Goal: Task Accomplishment & Management: Manage account settings

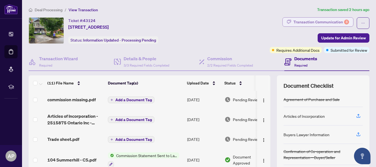
click at [331, 23] on div "Transaction Communication 8" at bounding box center [321, 22] width 56 height 9
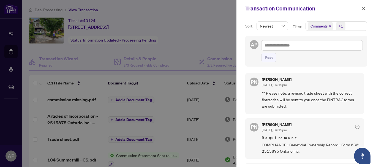
click at [210, 32] on div at bounding box center [188, 83] width 376 height 167
click at [363, 9] on icon "close" at bounding box center [363, 9] width 4 height 4
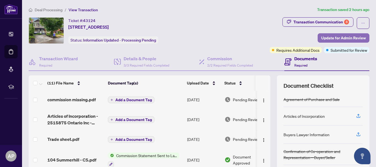
click at [332, 37] on span "Update for Admin Review" at bounding box center [343, 38] width 45 height 9
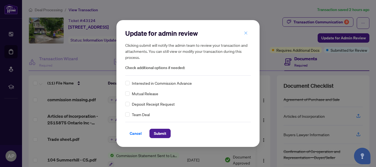
click at [244, 34] on icon "close" at bounding box center [245, 32] width 3 height 3
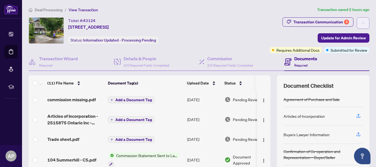
click at [361, 19] on span "button" at bounding box center [363, 23] width 4 height 9
click at [199, 34] on div "Ticket #: 43124 [STREET_ADDRESS] Status: Information Updated - Processing Pendi…" at bounding box center [121, 30] width 184 height 26
click at [48, 12] on span "Deal Processing" at bounding box center [49, 9] width 28 height 5
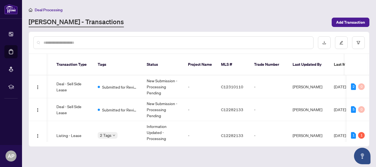
scroll to position [0, 71]
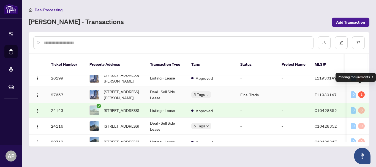
click at [359, 91] on div "1" at bounding box center [361, 94] width 7 height 7
click at [358, 91] on div "1" at bounding box center [361, 94] width 7 height 7
click at [298, 89] on td "-" at bounding box center [293, 94] width 33 height 17
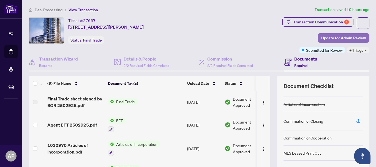
click at [343, 37] on span "Update for Admin Review" at bounding box center [343, 38] width 45 height 9
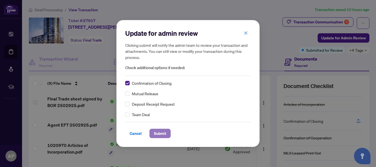
click at [157, 135] on span "Submit" at bounding box center [160, 133] width 12 height 9
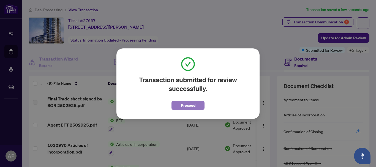
click at [182, 101] on span "Proceed" at bounding box center [188, 105] width 15 height 9
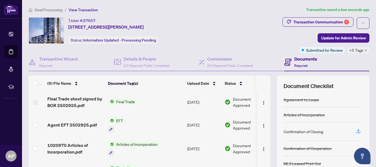
click at [56, 10] on span "Deal Processing" at bounding box center [49, 9] width 28 height 5
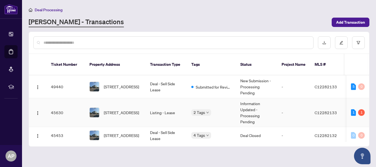
scroll to position [27, 0]
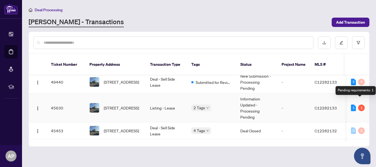
click at [359, 104] on div "1" at bounding box center [361, 107] width 7 height 7
click at [358, 90] on div "Pending requirements: 1" at bounding box center [355, 90] width 40 height 9
click at [359, 104] on div "1" at bounding box center [361, 107] width 7 height 7
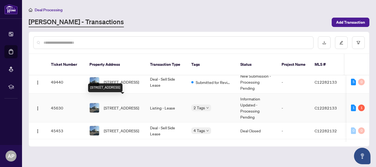
click at [111, 105] on span "[STREET_ADDRESS]" at bounding box center [121, 108] width 35 height 6
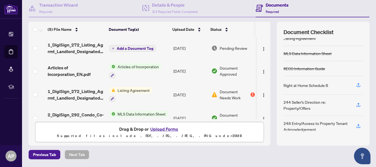
scroll to position [55, 0]
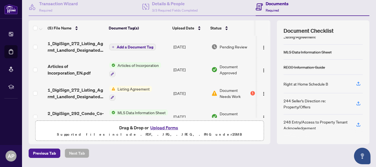
click at [227, 94] on span "Document Needs Work" at bounding box center [233, 93] width 29 height 12
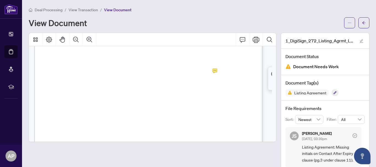
scroll to position [660, 0]
click at [87, 8] on span "View Transaction" at bounding box center [82, 9] width 29 height 5
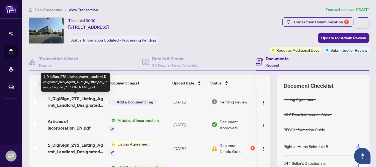
click at [75, 101] on span "1_DigiSign_272_Listing_Agrmt_Landlord_Designated_Rep_Agrmt_Auth_to_Offer_for_Le…" at bounding box center [76, 101] width 57 height 13
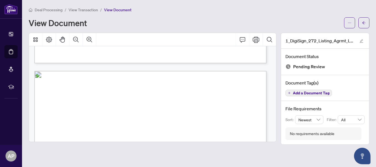
scroll to position [522, 0]
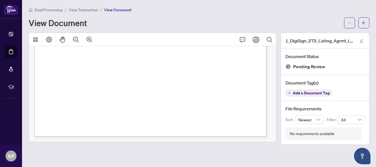
click at [75, 10] on span "View Transaction" at bounding box center [82, 9] width 29 height 5
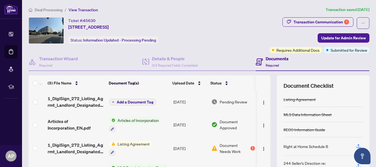
click at [53, 8] on span "Deal Processing" at bounding box center [49, 9] width 28 height 5
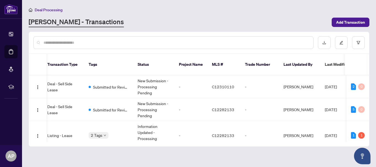
scroll to position [0, 136]
